Goal: Transaction & Acquisition: Purchase product/service

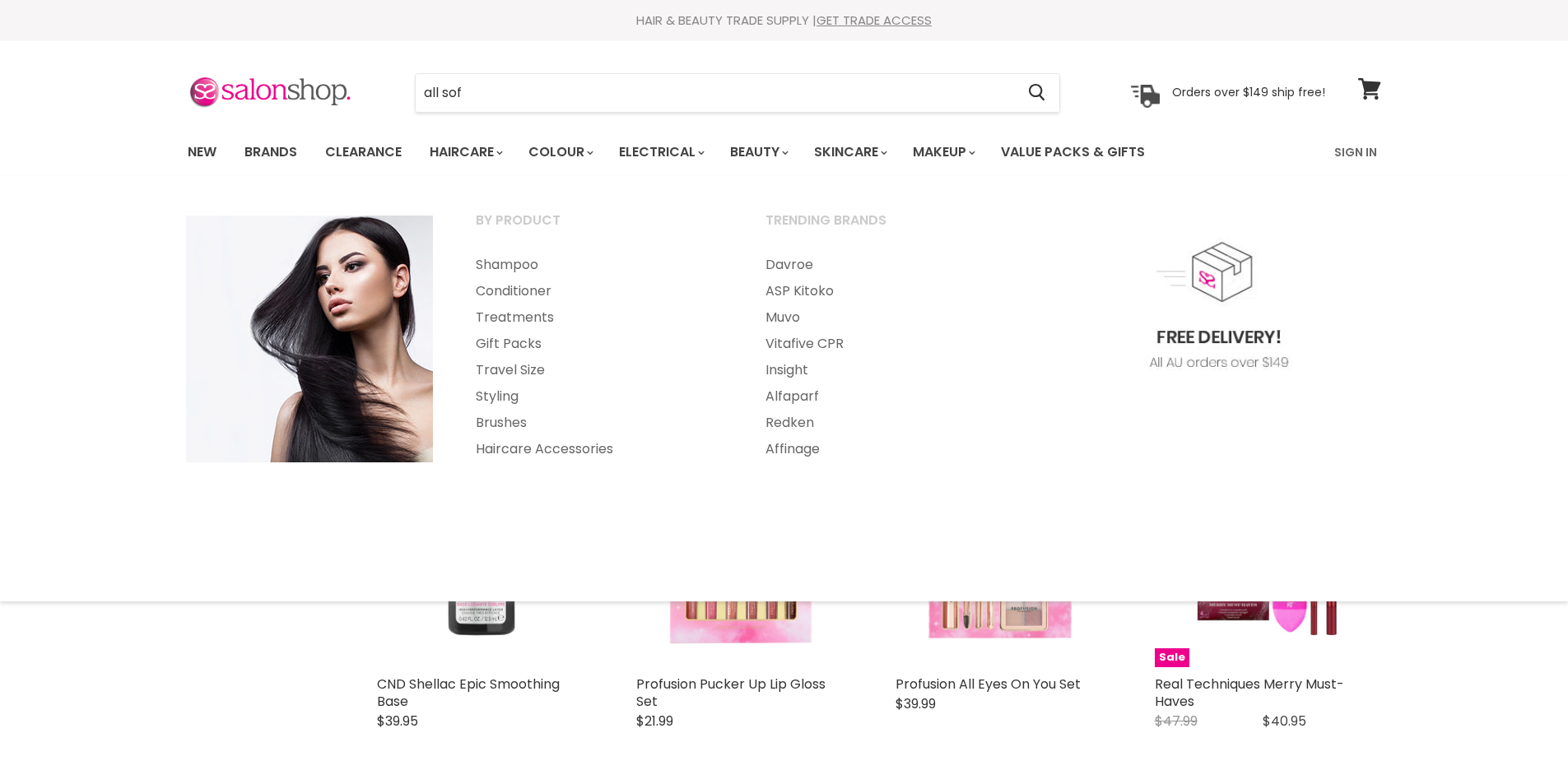
select select "created-descending"
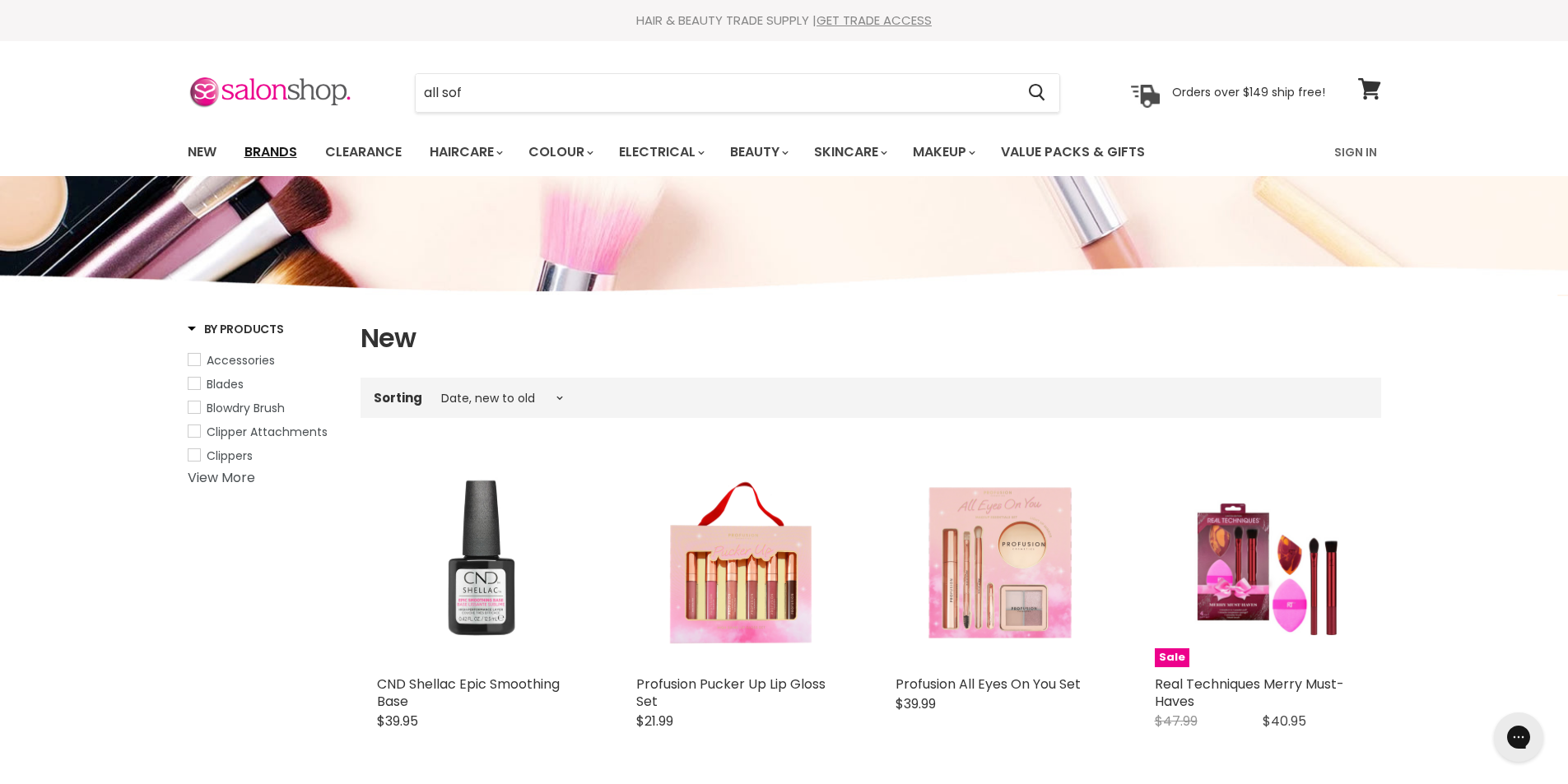
click at [279, 146] on link "Brands" at bounding box center [270, 152] width 77 height 34
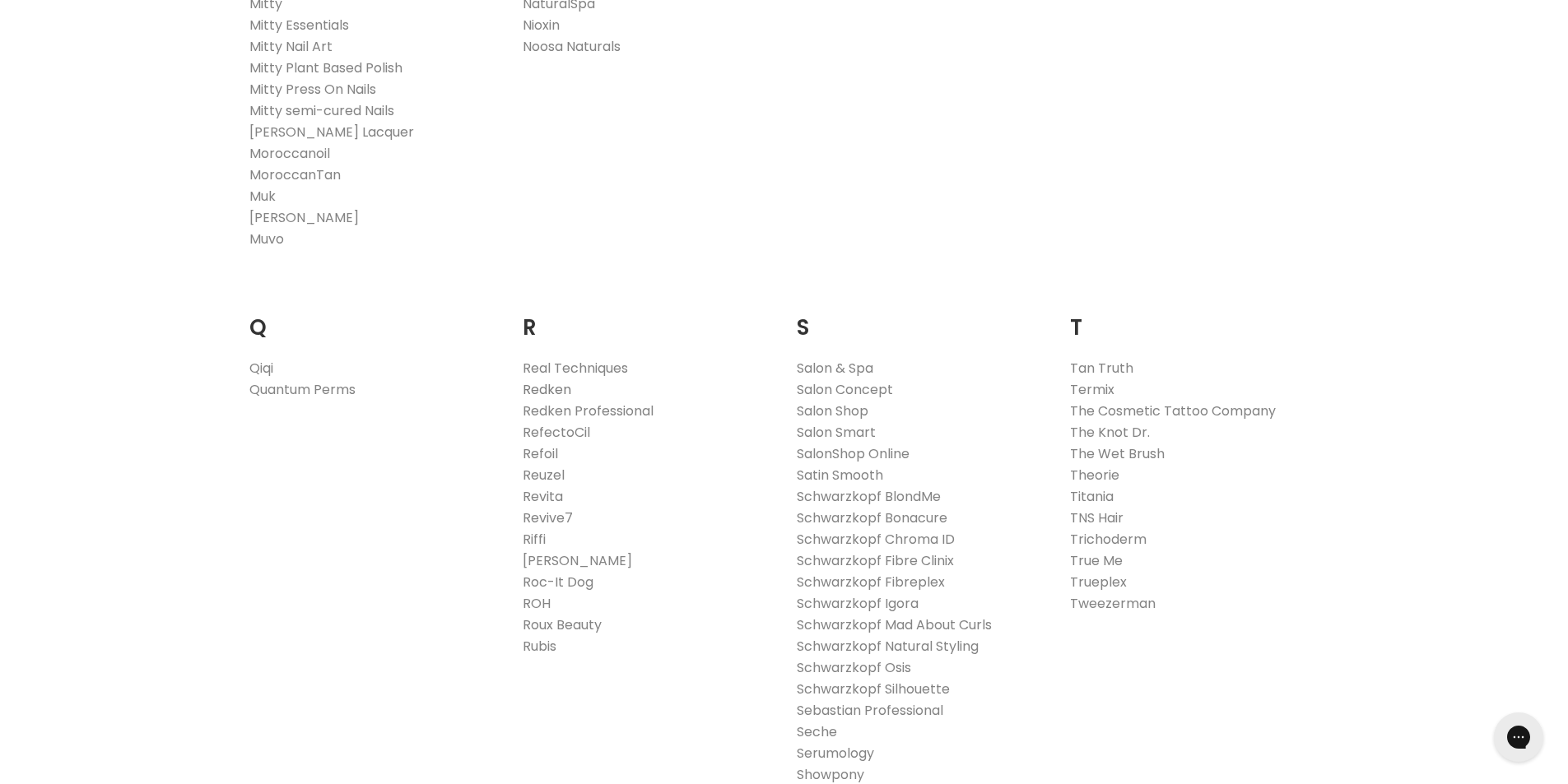
click at [557, 384] on link "Redken" at bounding box center [547, 390] width 48 height 19
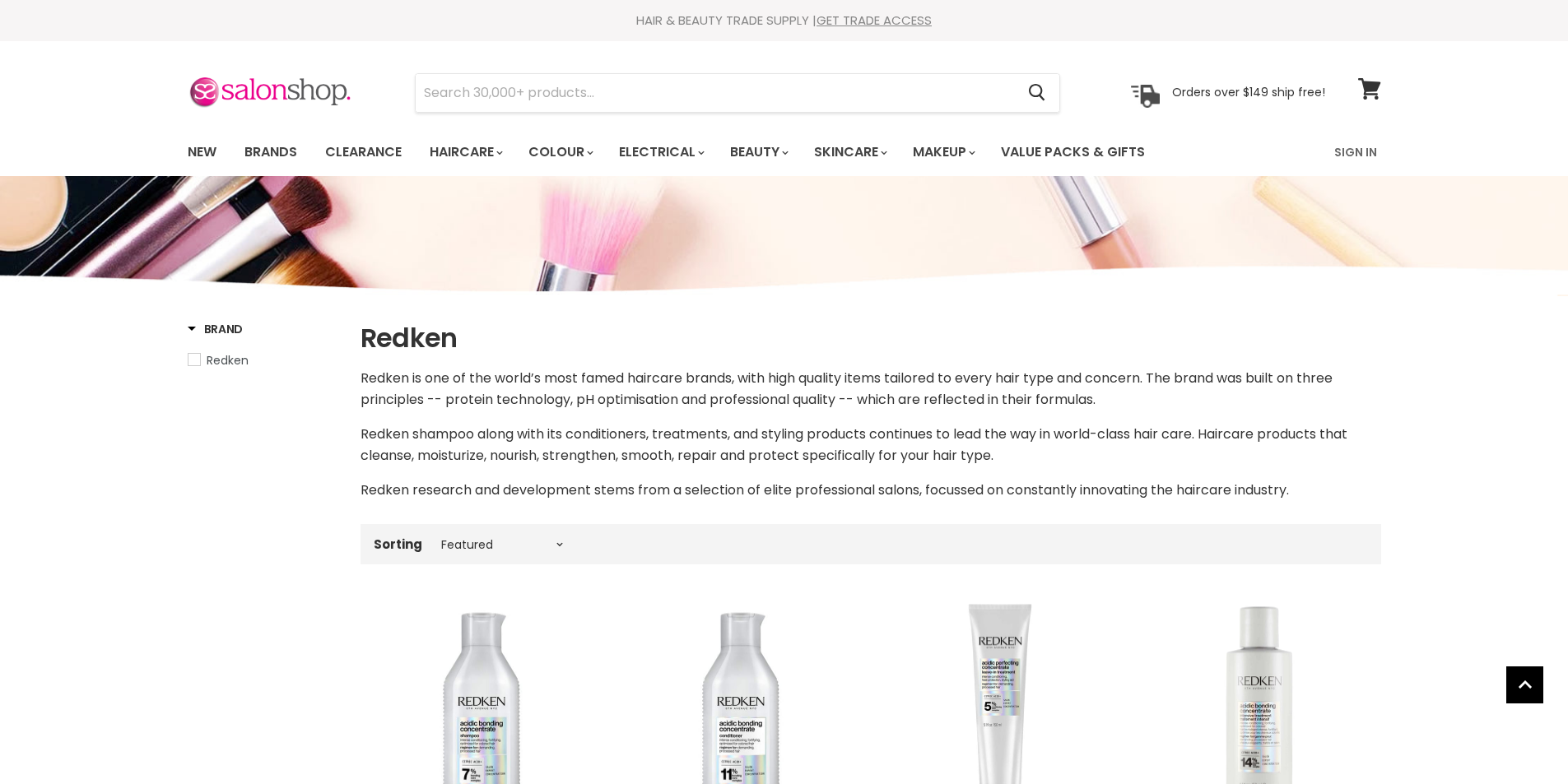
select select "manual"
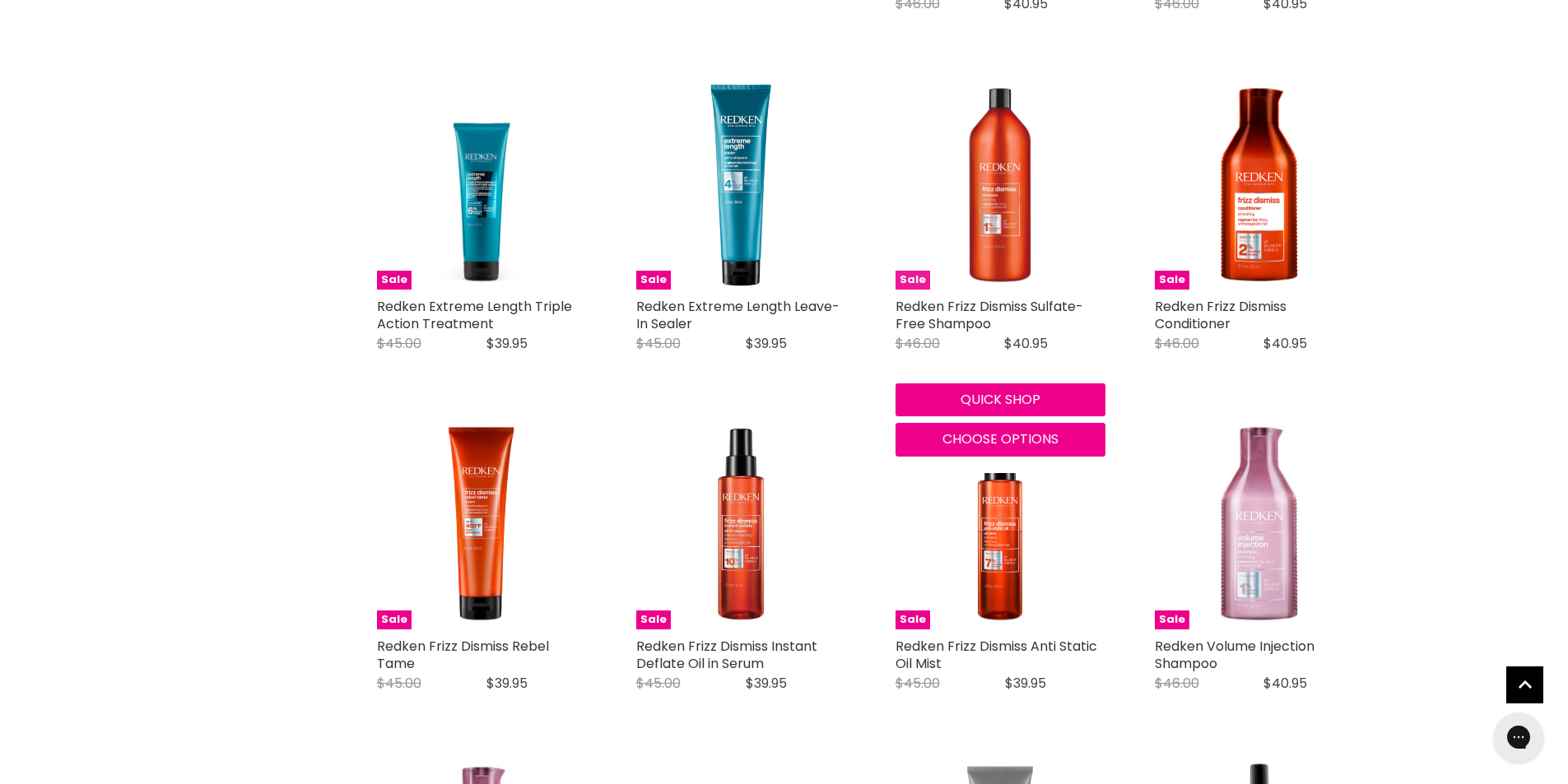
click at [993, 209] on img "Main content" at bounding box center [999, 185] width 210 height 210
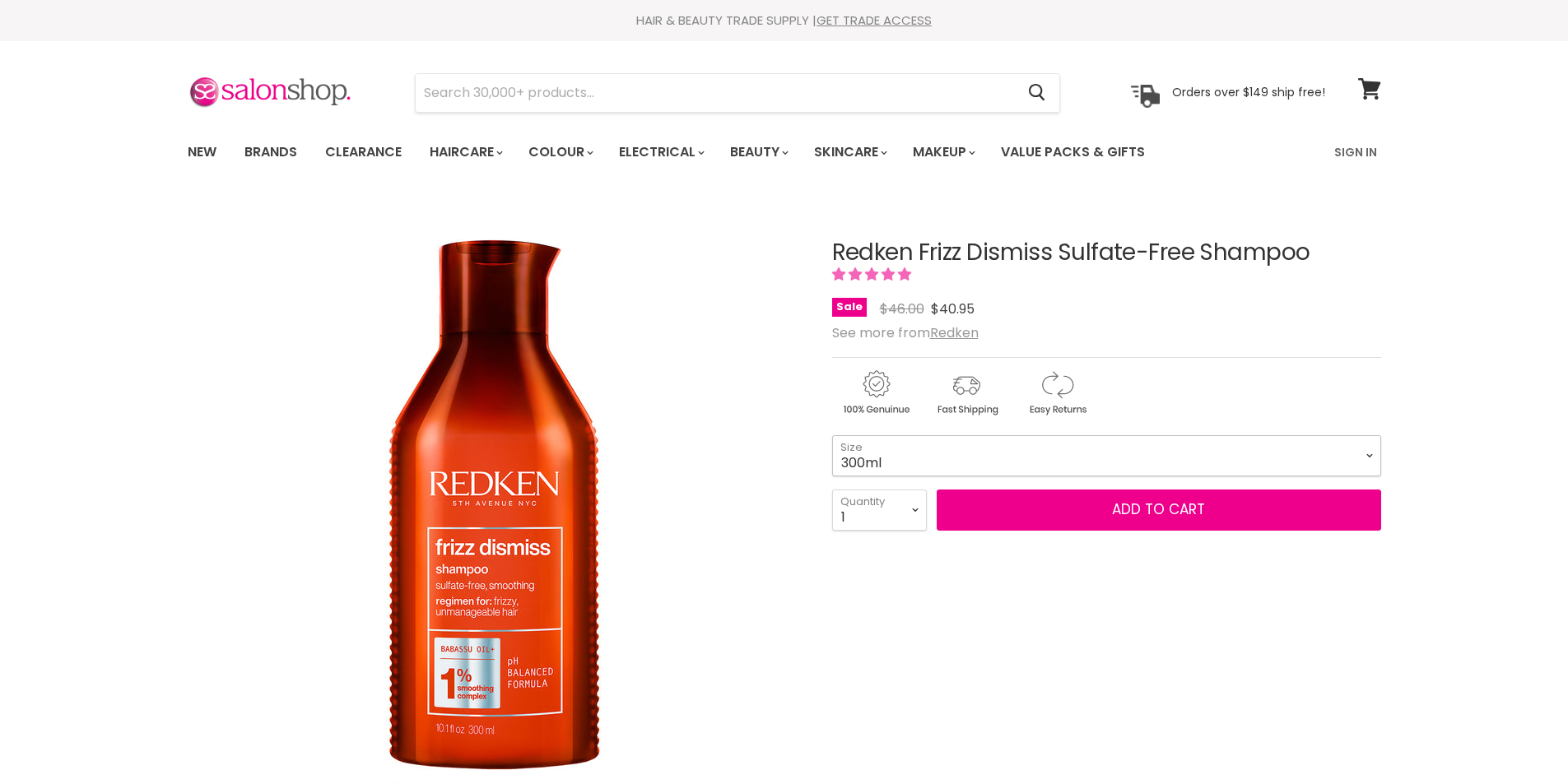
click at [1368, 454] on select "300ml 500ml 1 Litre" at bounding box center [1106, 456] width 549 height 41
click at [832, 435] on select "300ml 500ml 1 Litre" at bounding box center [1106, 456] width 549 height 41
select select "1 Litre"
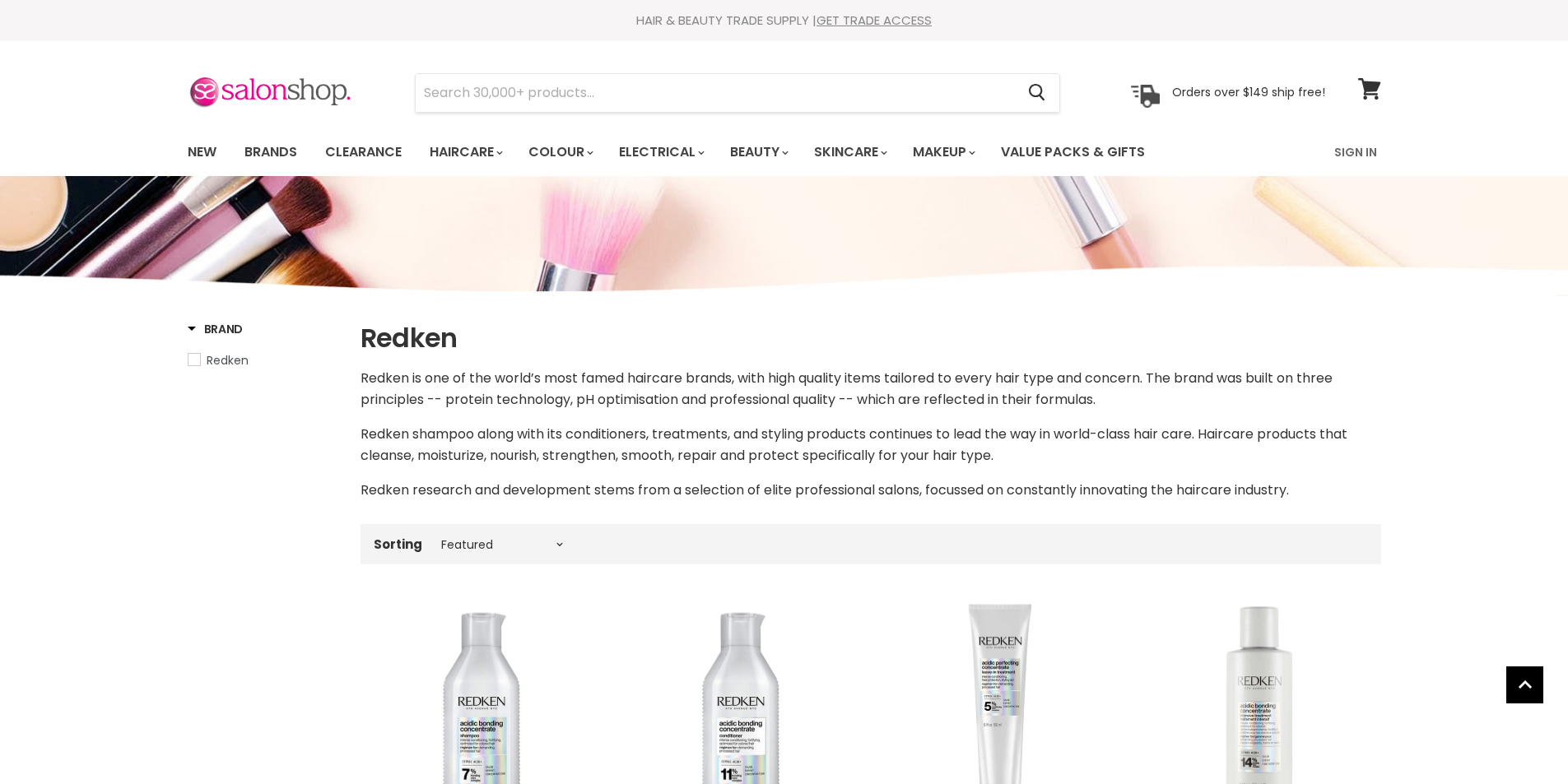
select select "manual"
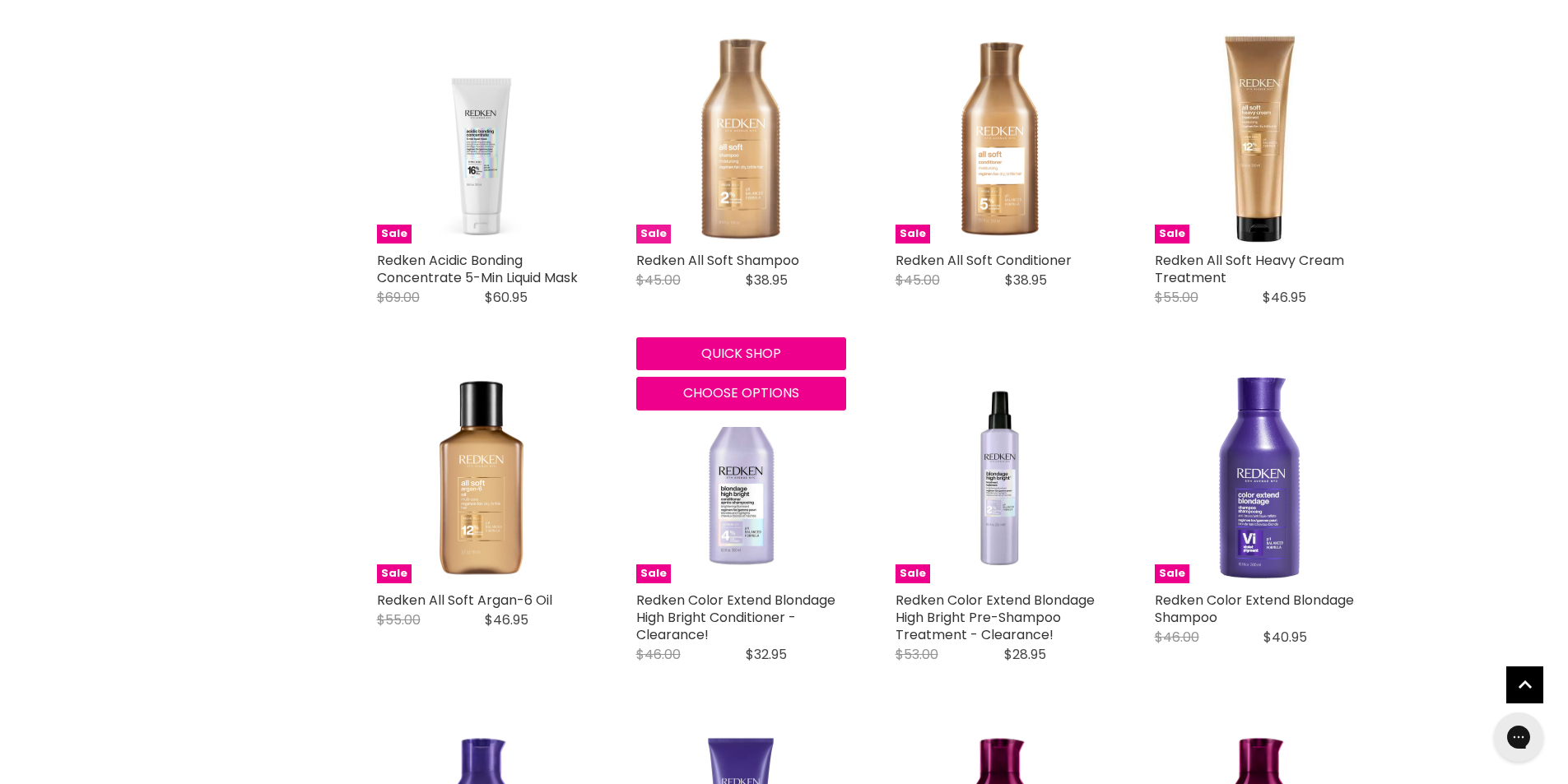
click at [757, 172] on img "Main content" at bounding box center [740, 138] width 210 height 210
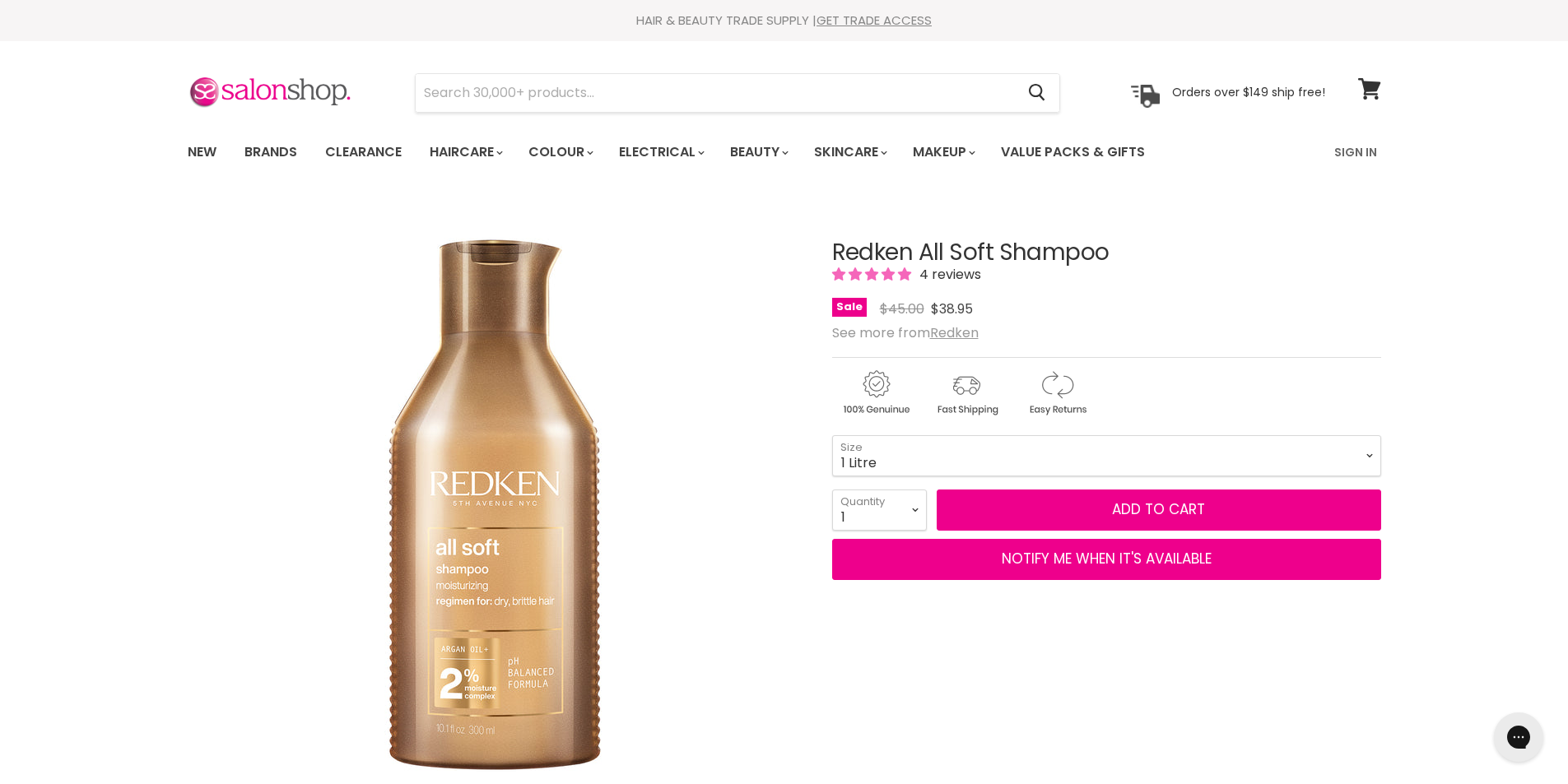
click at [832, 435] on select "300ml 500ml 1 Litre" at bounding box center [1106, 456] width 549 height 41
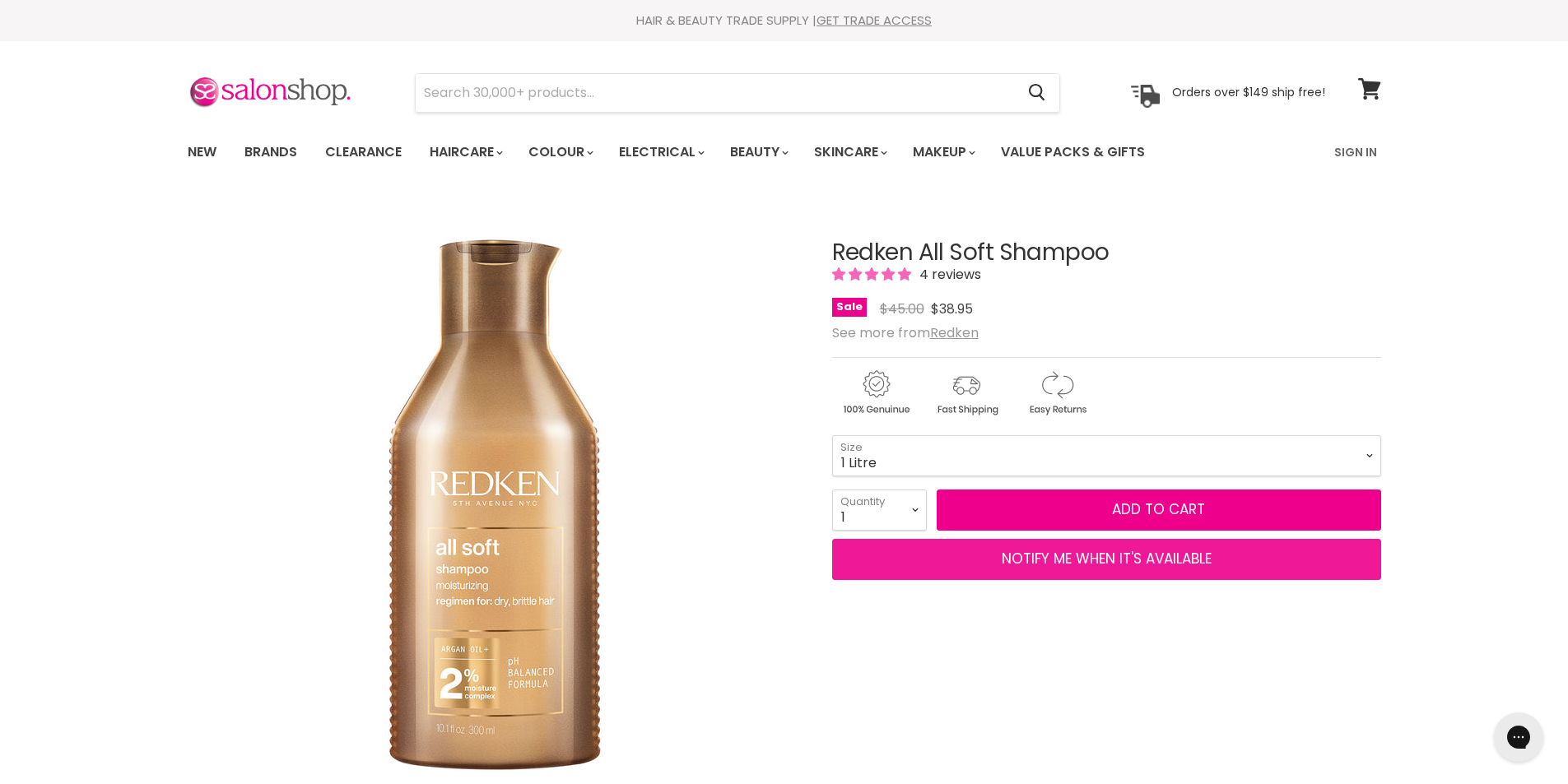
select select "1 Litre"
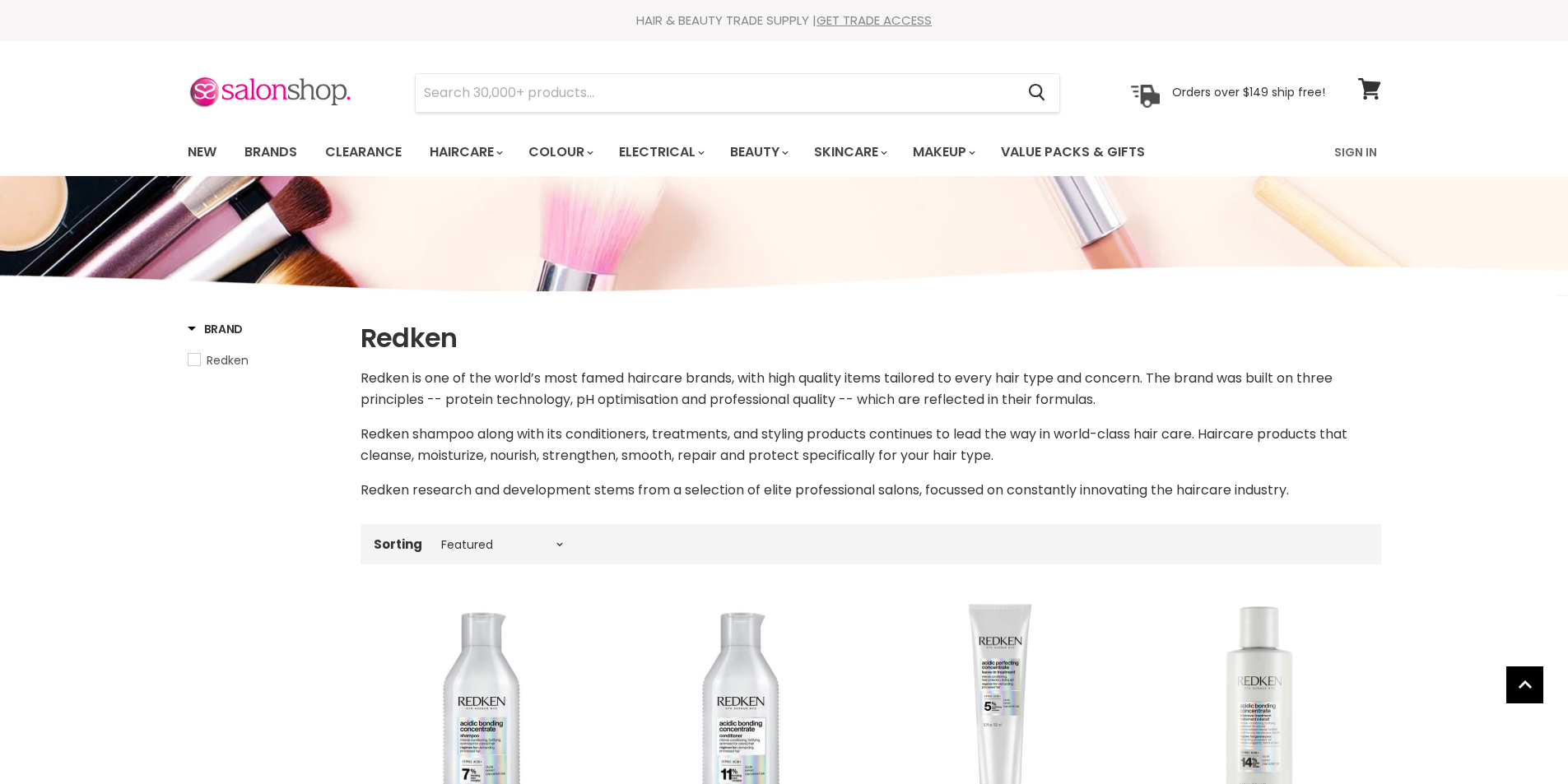
select select "manual"
